Goal: Check status: Check status

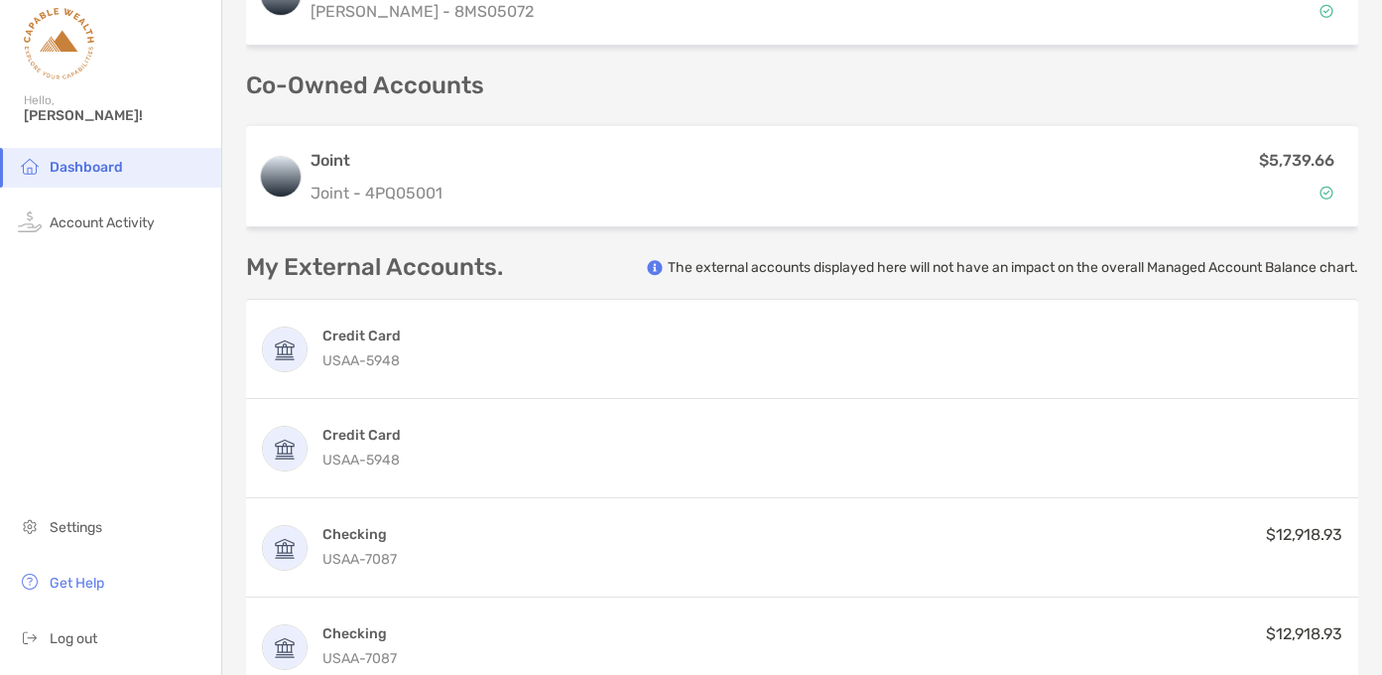
scroll to position [868, 0]
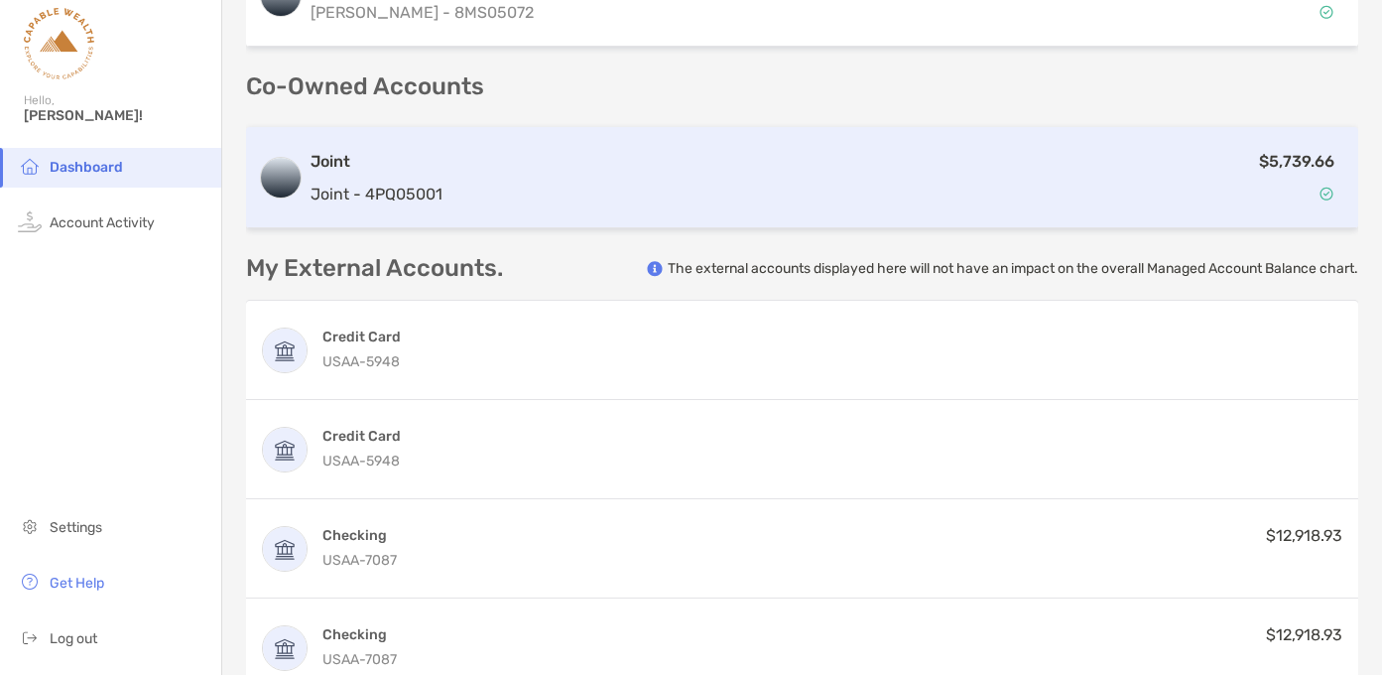
click at [867, 176] on div "$5,739.66" at bounding box center [898, 178] width 896 height 58
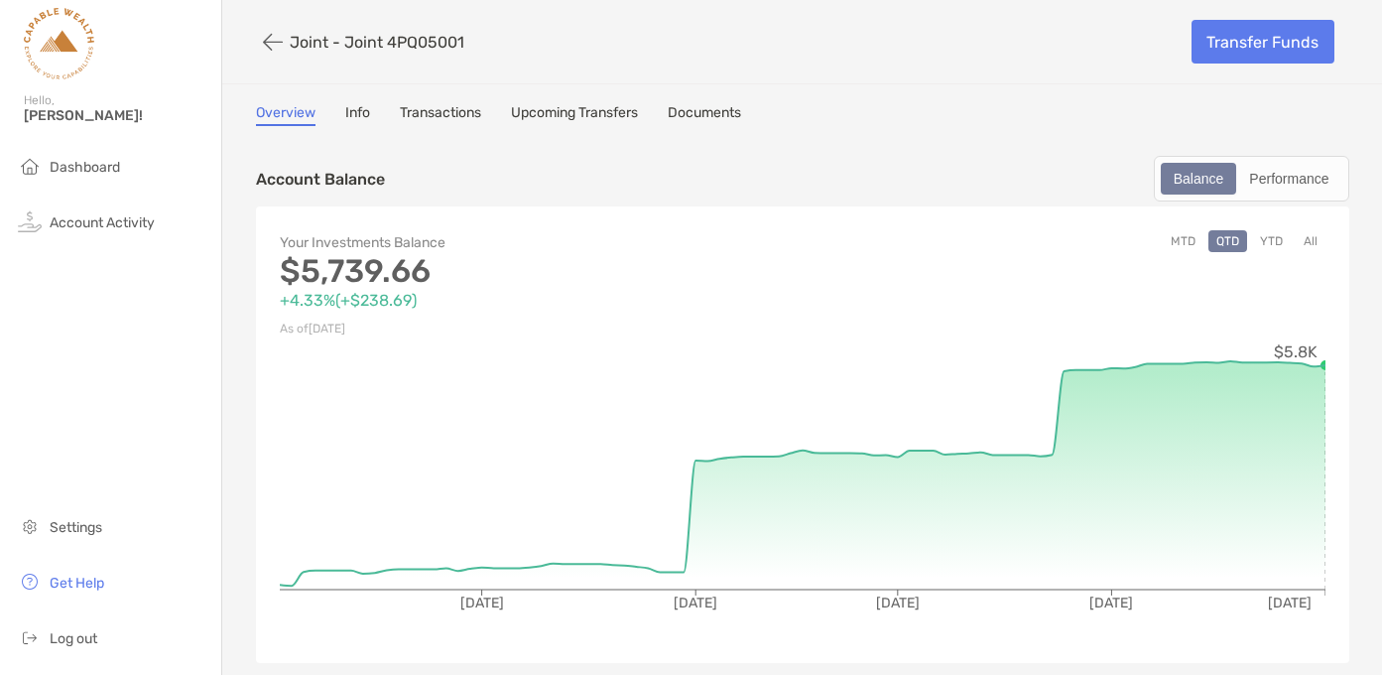
click at [441, 109] on link "Transactions" at bounding box center [440, 115] width 81 height 22
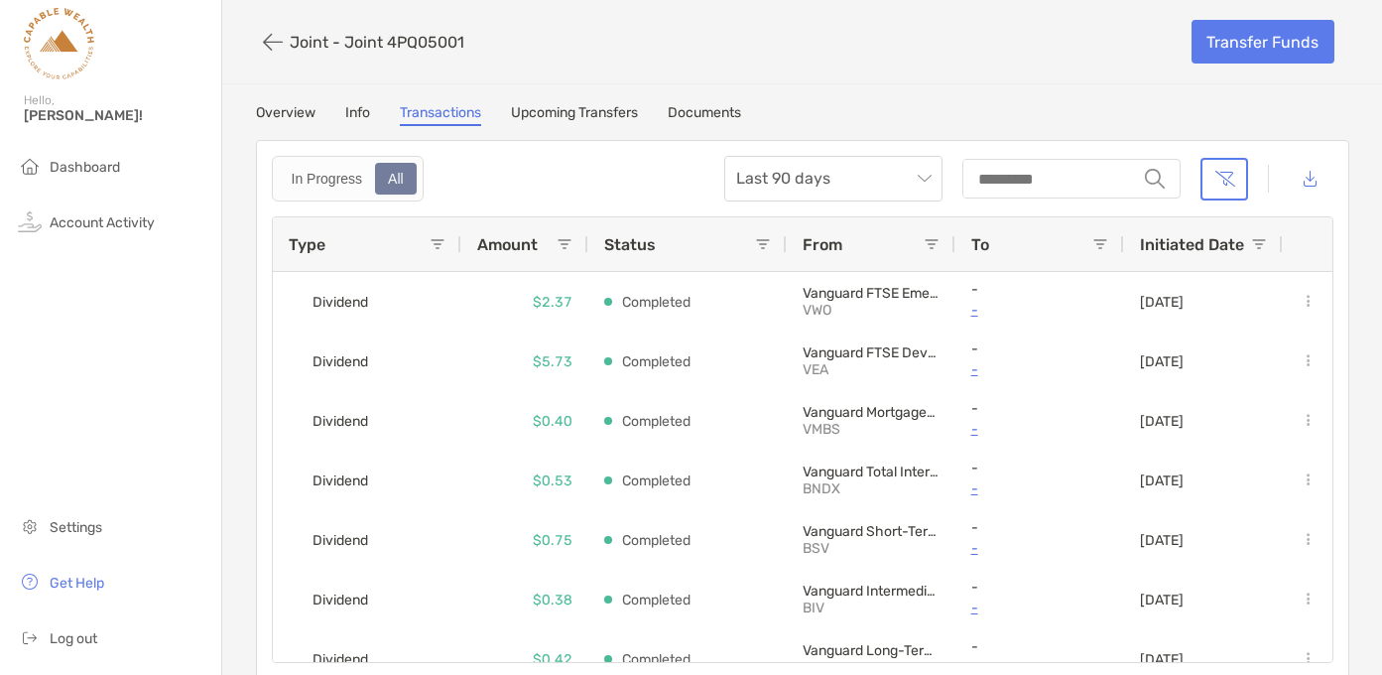
click at [551, 118] on link "Upcoming Transfers" at bounding box center [574, 115] width 127 height 22
